Goal: Information Seeking & Learning: Check status

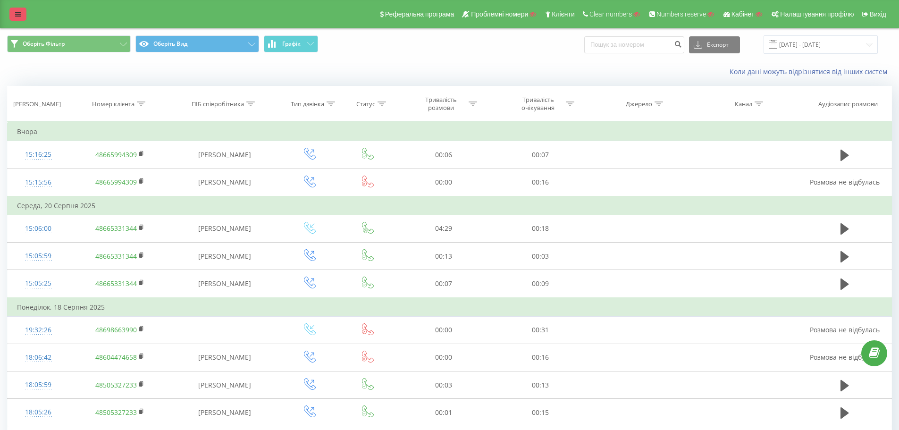
click at [15, 10] on link at bounding box center [17, 14] width 17 height 13
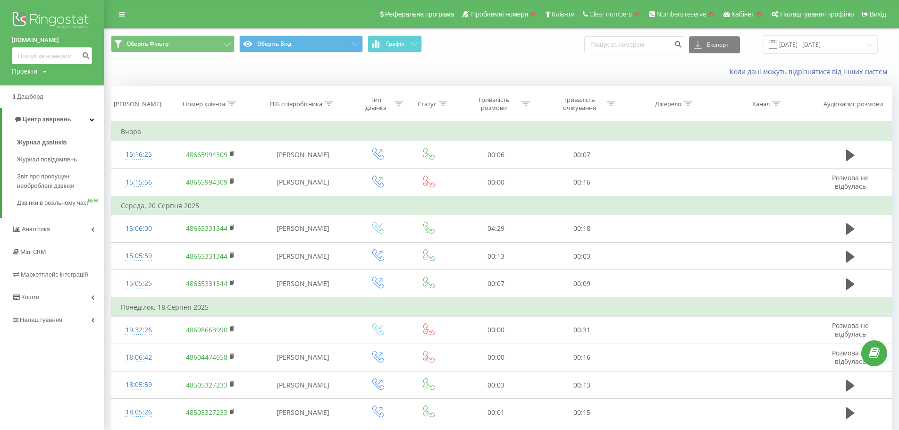
click at [23, 69] on div "Проекти" at bounding box center [24, 71] width 25 height 9
drag, startPoint x: 29, startPoint y: 84, endPoint x: 38, endPoint y: 88, distance: 9.7
click at [29, 84] on input "text" at bounding box center [38, 86] width 47 height 14
paste input "[DOMAIN_NAME]"
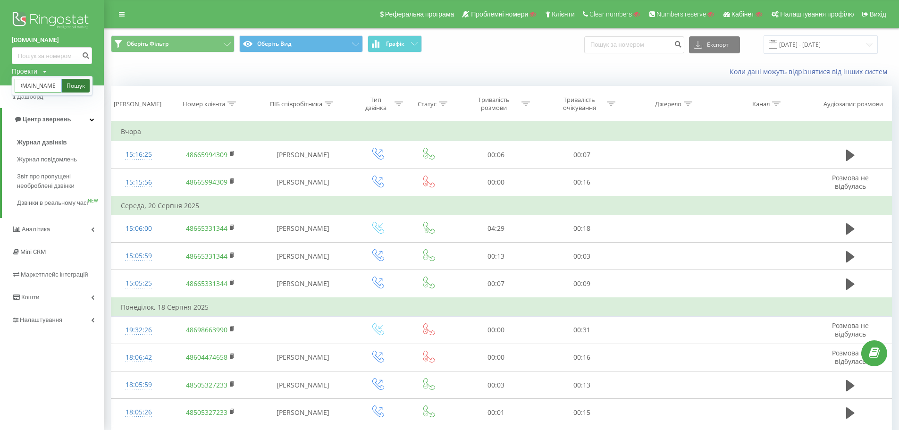
type input "[DOMAIN_NAME]"
click at [73, 84] on link "Пошук" at bounding box center [76, 86] width 28 height 14
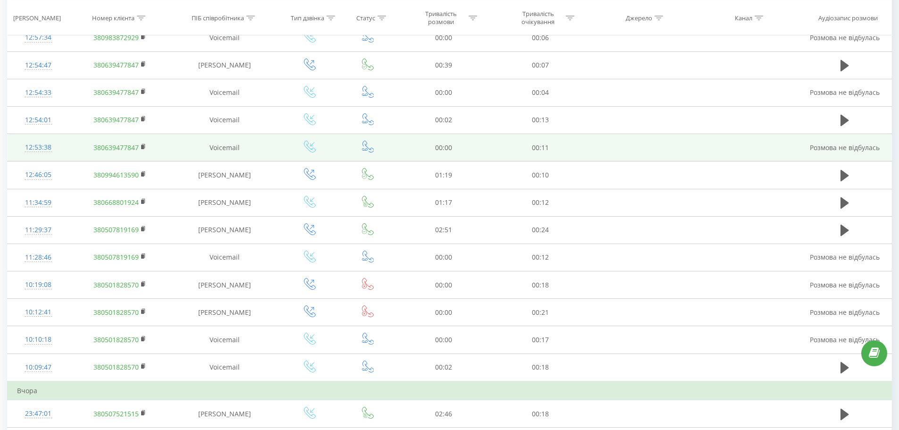
scroll to position [142, 0]
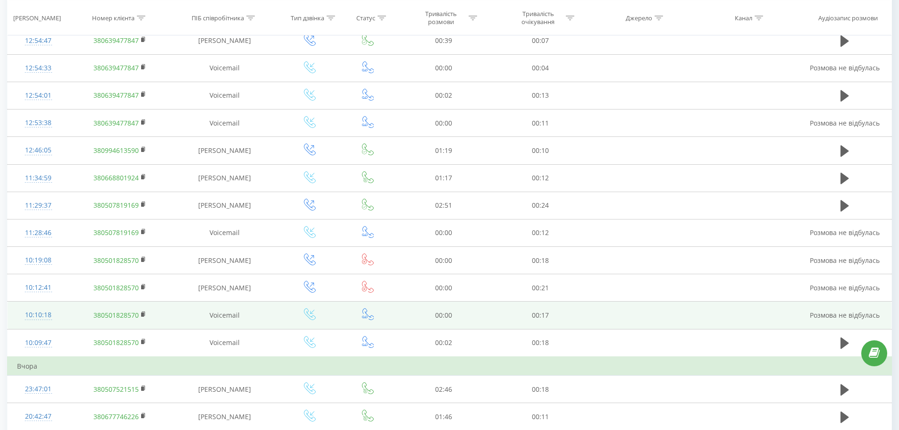
click at [33, 316] on div "10:10:18" at bounding box center [38, 315] width 43 height 18
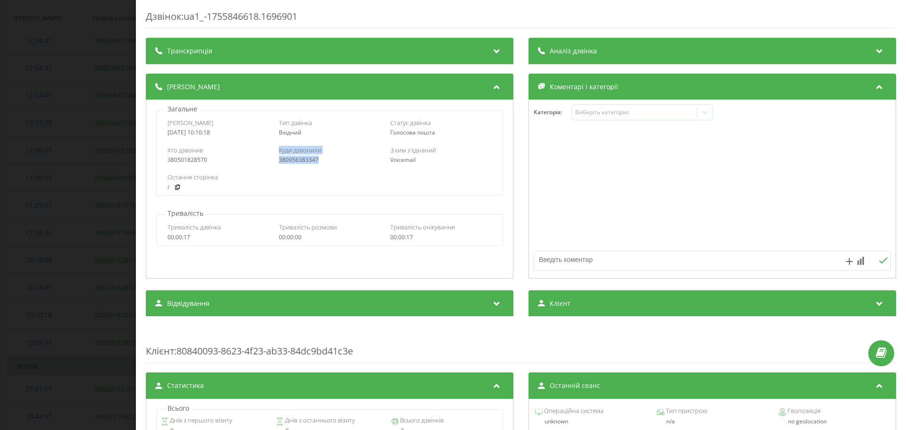
drag, startPoint x: 282, startPoint y: 161, endPoint x: 251, endPoint y: 162, distance: 30.2
click at [268, 161] on div "Хто дзвонив 380501828570 Куди дзвонили 380956383347 З ким з'єднаний Voicemail" at bounding box center [329, 154] width 345 height 27
click at [327, 160] on div "380956383347" at bounding box center [329, 160] width 101 height 7
drag, startPoint x: 308, startPoint y: 162, endPoint x: 277, endPoint y: 166, distance: 31.9
click at [277, 166] on div "Хто дзвонив 380501828570 Куди дзвонили 380956383347 З ким з'єднаний Voicemail" at bounding box center [329, 154] width 345 height 27
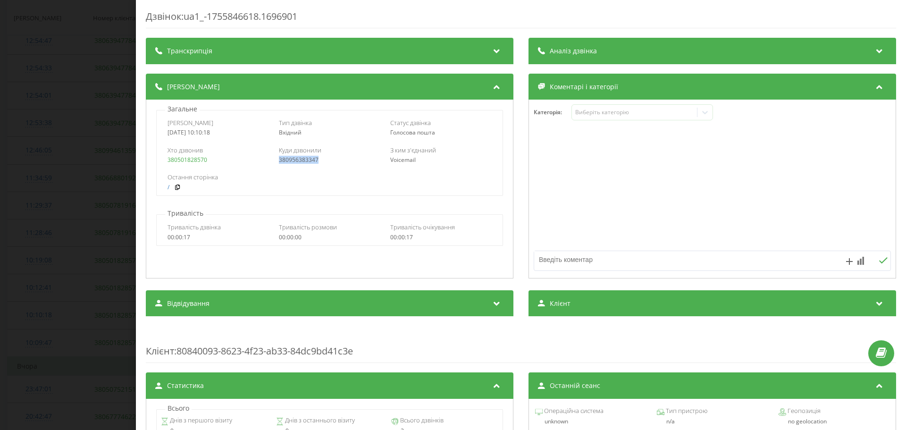
copy link "380956383347"
click at [108, 121] on div "Дзвінок : ua1_-1755846618.1696901 Транскрипція Для AI-аналізу майбутніх дзвінкі…" at bounding box center [453, 215] width 906 height 430
click at [747, 53] on div "Аналіз дзвінка" at bounding box center [711, 51] width 367 height 26
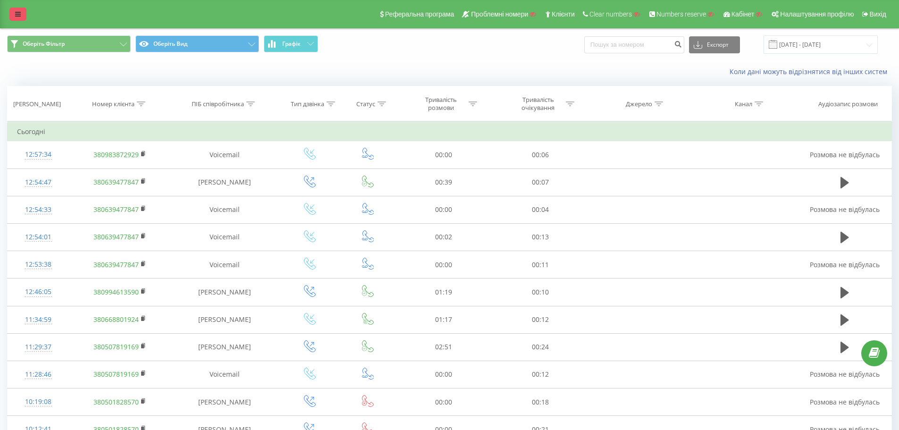
drag, startPoint x: 0, startPoint y: 160, endPoint x: 13, endPoint y: 18, distance: 142.6
click at [16, 10] on link at bounding box center [17, 14] width 17 height 13
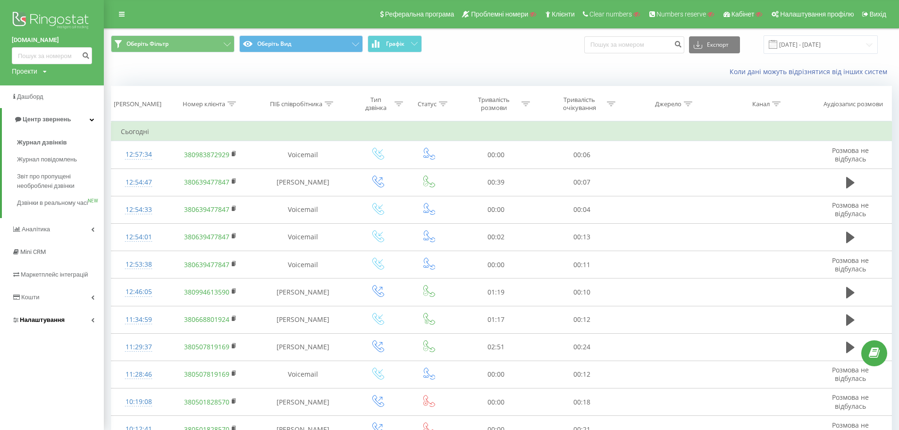
click at [70, 324] on link "Налаштування" at bounding box center [52, 319] width 104 height 23
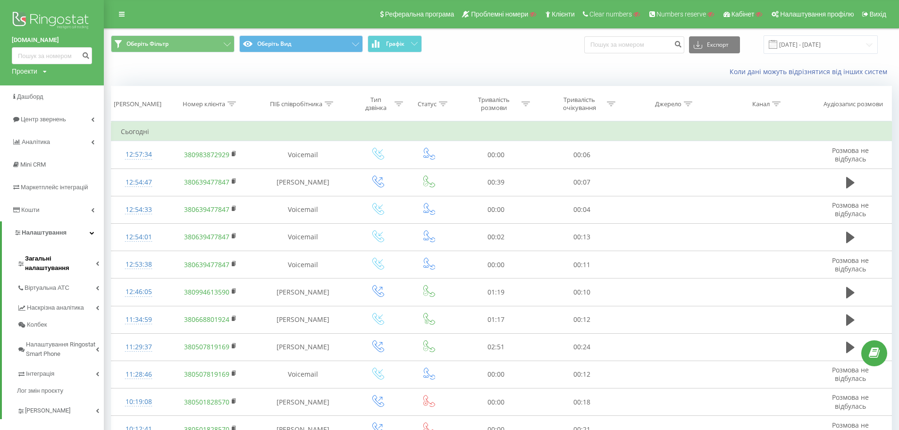
click at [81, 258] on span "Загальні налаштування" at bounding box center [60, 263] width 71 height 19
click at [60, 401] on span "Віртуальна АТС" at bounding box center [49, 405] width 48 height 9
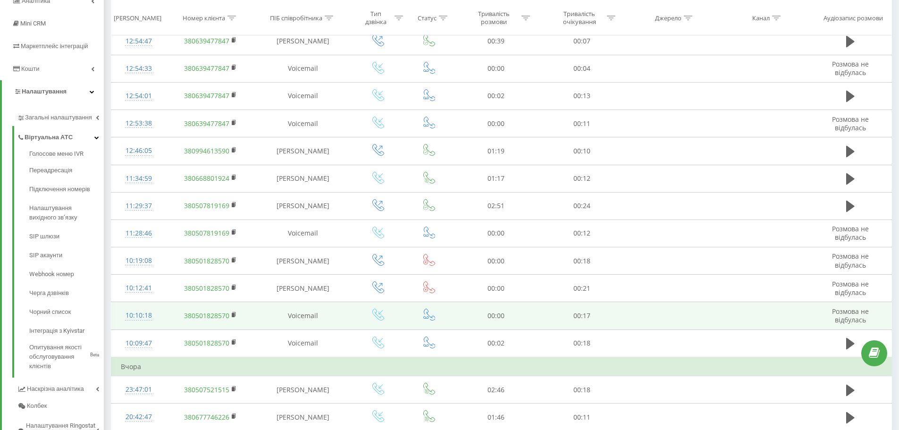
scroll to position [142, 0]
drag, startPoint x: 562, startPoint y: 316, endPoint x: 614, endPoint y: 319, distance: 52.0
click at [599, 316] on td "00:17" at bounding box center [581, 314] width 85 height 27
drag, startPoint x: 233, startPoint y: 314, endPoint x: 242, endPoint y: 301, distance: 15.1
click at [233, 314] on rect at bounding box center [233, 314] width 3 height 4
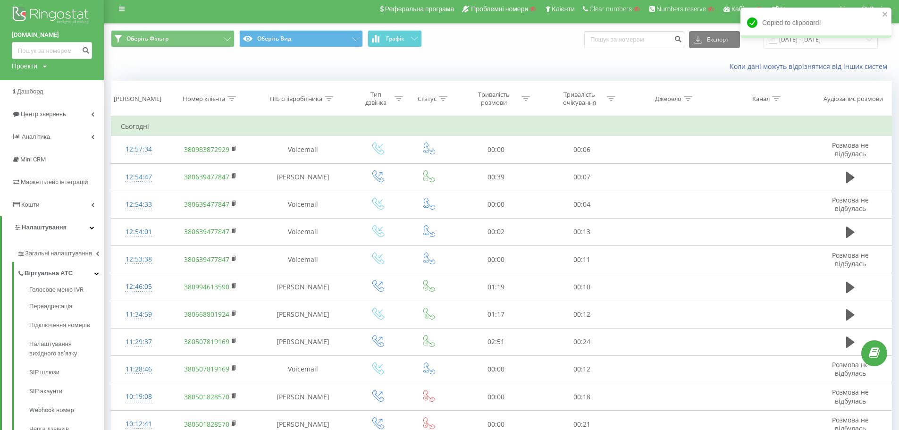
scroll to position [0, 0]
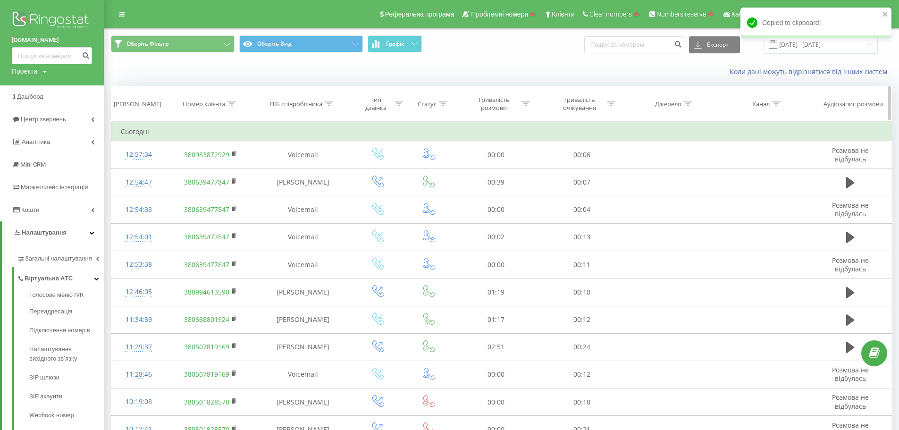
click at [232, 107] on div at bounding box center [231, 104] width 8 height 8
click at [212, 167] on input "text" at bounding box center [210, 171] width 83 height 17
paste input "380501828570"
type input "380501828570"
click at [235, 198] on div "Скасувати OK" at bounding box center [210, 190] width 83 height 21
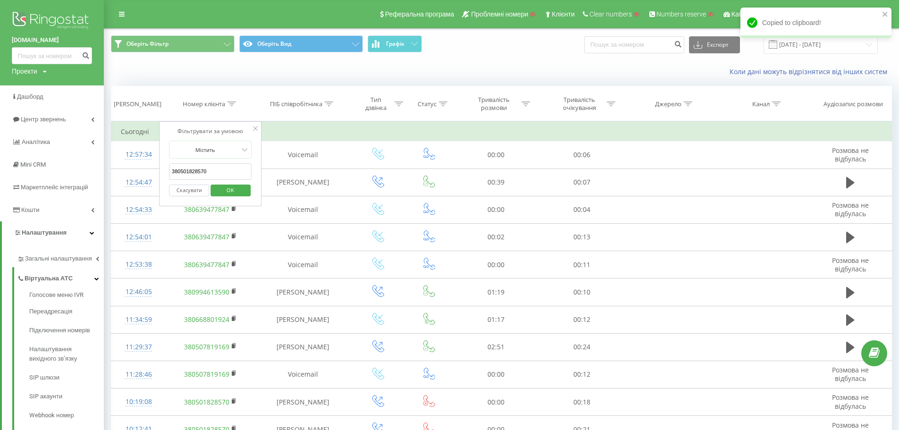
click at [234, 191] on span "OK" at bounding box center [230, 190] width 26 height 15
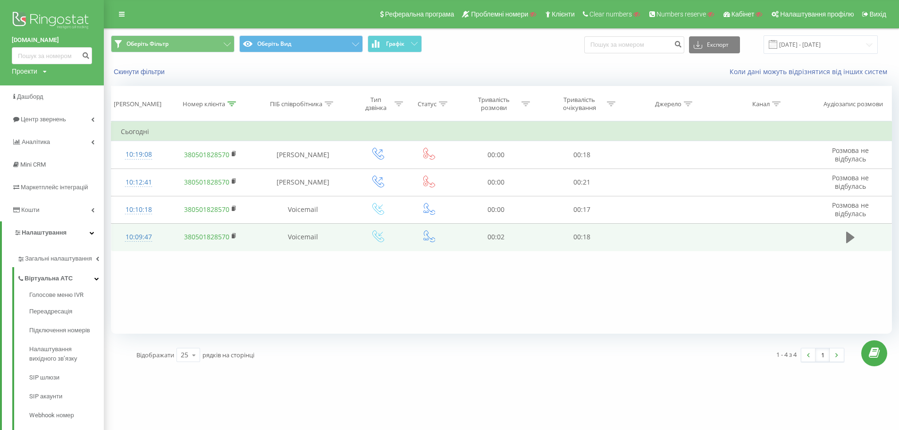
click at [843, 235] on button at bounding box center [850, 237] width 14 height 14
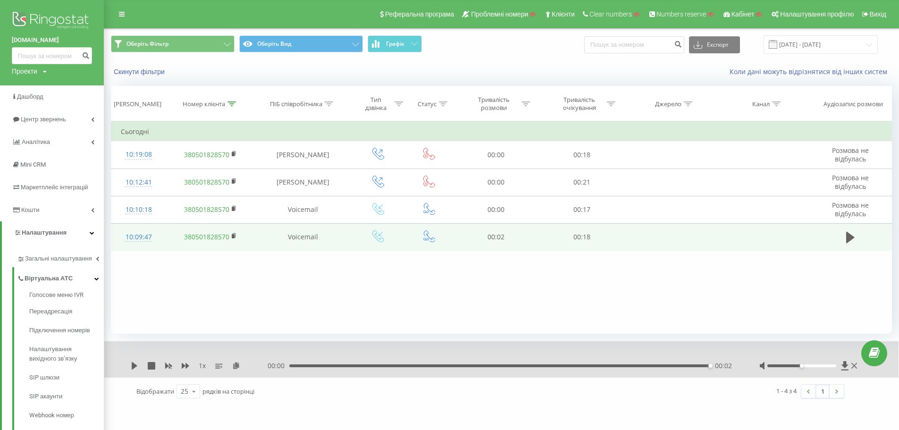
drag, startPoint x: 231, startPoint y: 103, endPoint x: 222, endPoint y: 127, distance: 25.5
click at [231, 103] on icon at bounding box center [231, 103] width 8 height 5
click at [189, 191] on button "Скасувати" at bounding box center [189, 190] width 40 height 12
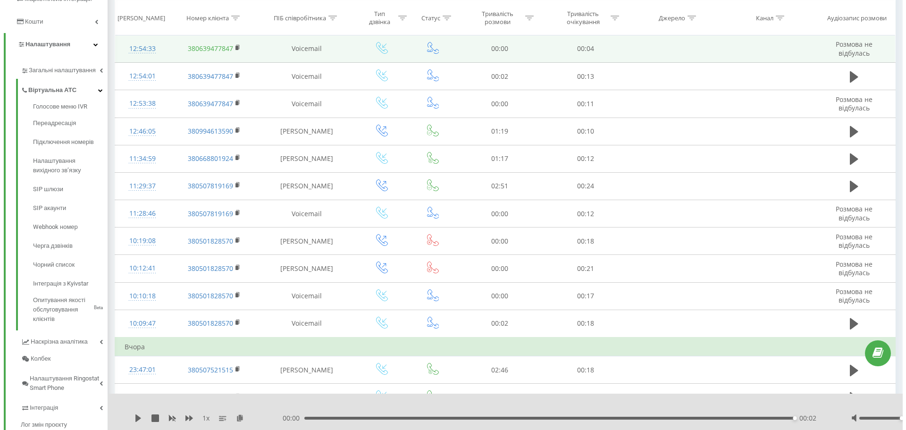
scroll to position [189, 0]
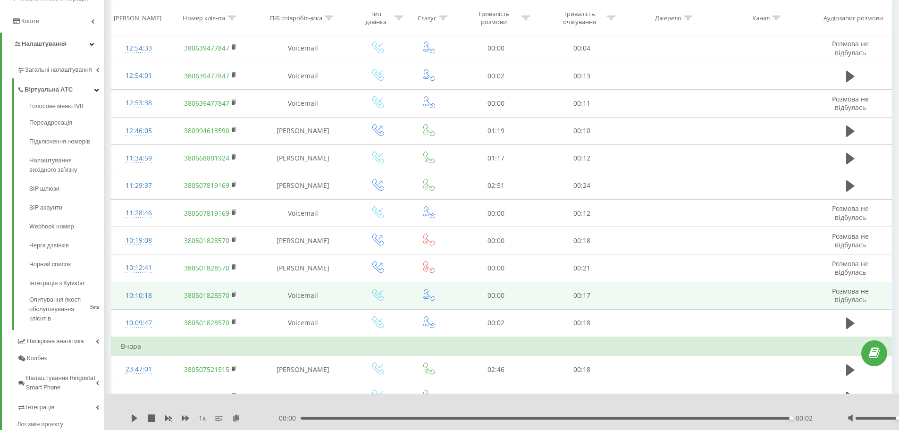
click at [133, 293] on div "10:10:18" at bounding box center [139, 295] width 36 height 18
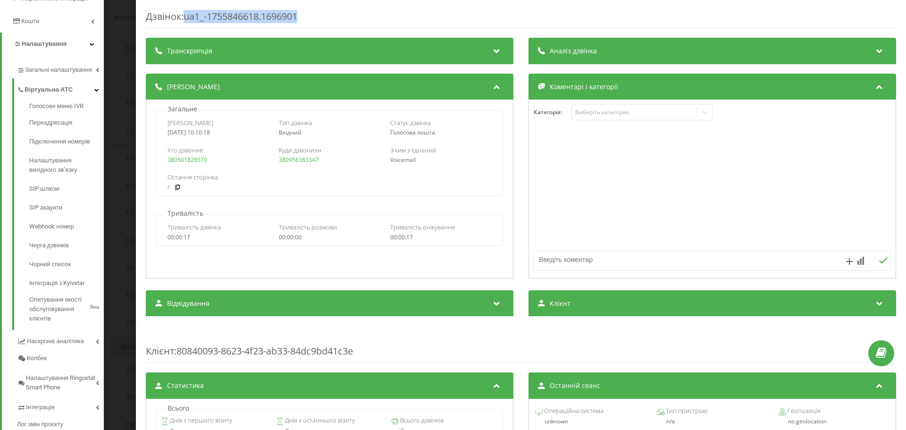
drag, startPoint x: 309, startPoint y: 16, endPoint x: 187, endPoint y: 19, distance: 121.8
click at [187, 19] on div "Дзвінок : ua1_-1755846618.1696901" at bounding box center [521, 19] width 750 height 18
copy div "ua1_-1755846618.1696901"
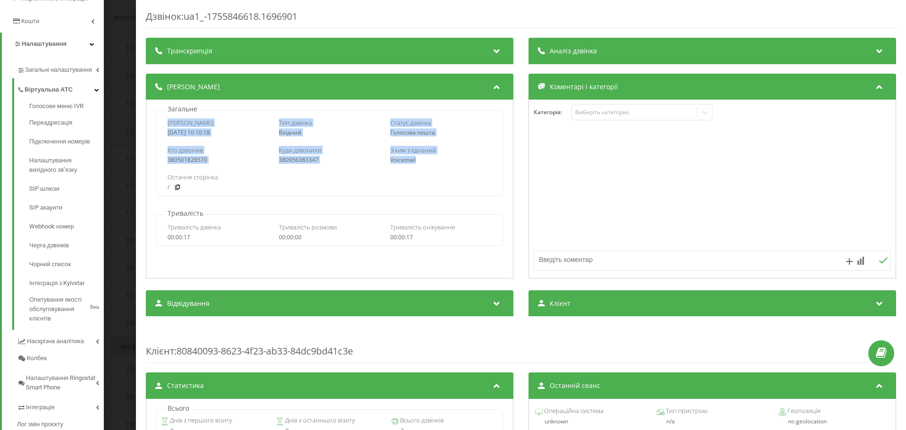
drag, startPoint x: 182, startPoint y: 122, endPoint x: 433, endPoint y: 158, distance: 253.1
click at [433, 158] on div "Дата дзвінка [DATE] 10:10:18 Тип дзвінка Вхідний Статус дзвінка Голосова пошта …" at bounding box center [329, 153] width 346 height 86
copy div "Дата дзвінка [DATE] 10:10:18 Тип дзвінка Вхідний Статус дзвінка Голосова пошта …"
